Goal: Obtain resource: Download file/media

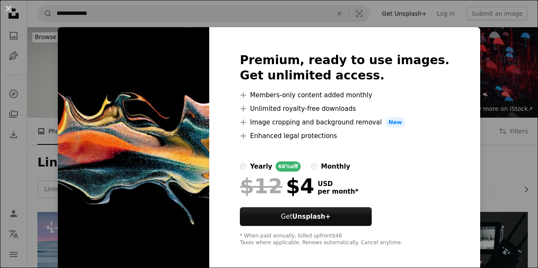
scroll to position [147, 0]
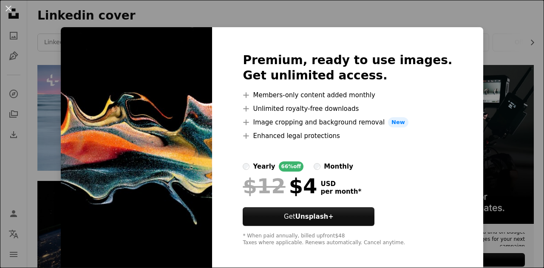
click at [108, 59] on img at bounding box center [136, 149] width 151 height 245
click at [41, 76] on div "An X shape Premium, ready to use images. Get unlimited access. A plus sign Memb…" at bounding box center [272, 134] width 544 height 268
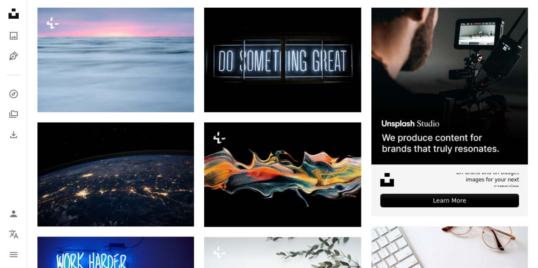
scroll to position [203, 0]
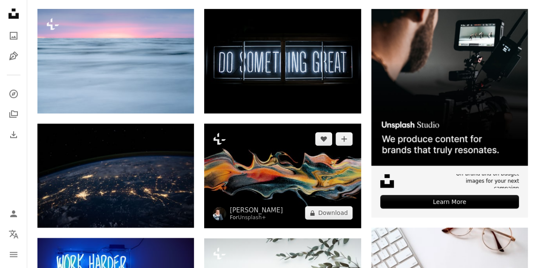
click at [269, 124] on img at bounding box center [282, 176] width 156 height 105
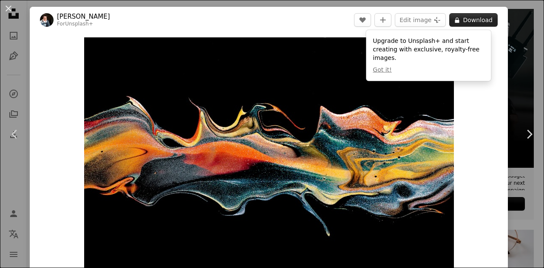
click at [465, 22] on button "A lock Download" at bounding box center [473, 20] width 48 height 14
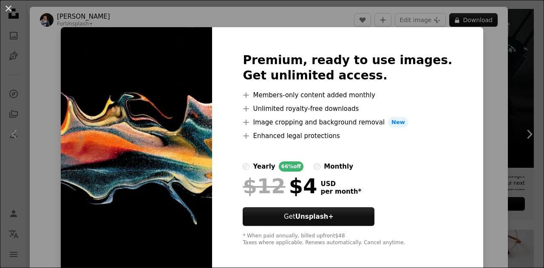
click at [462, 130] on div "An X shape Premium, ready to use images. Get unlimited access. A plus sign Memb…" at bounding box center [272, 134] width 544 height 268
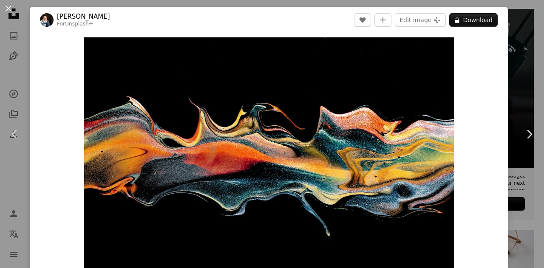
click at [9, 6] on button "An X shape" at bounding box center [8, 8] width 10 height 10
